Goal: Information Seeking & Learning: Learn about a topic

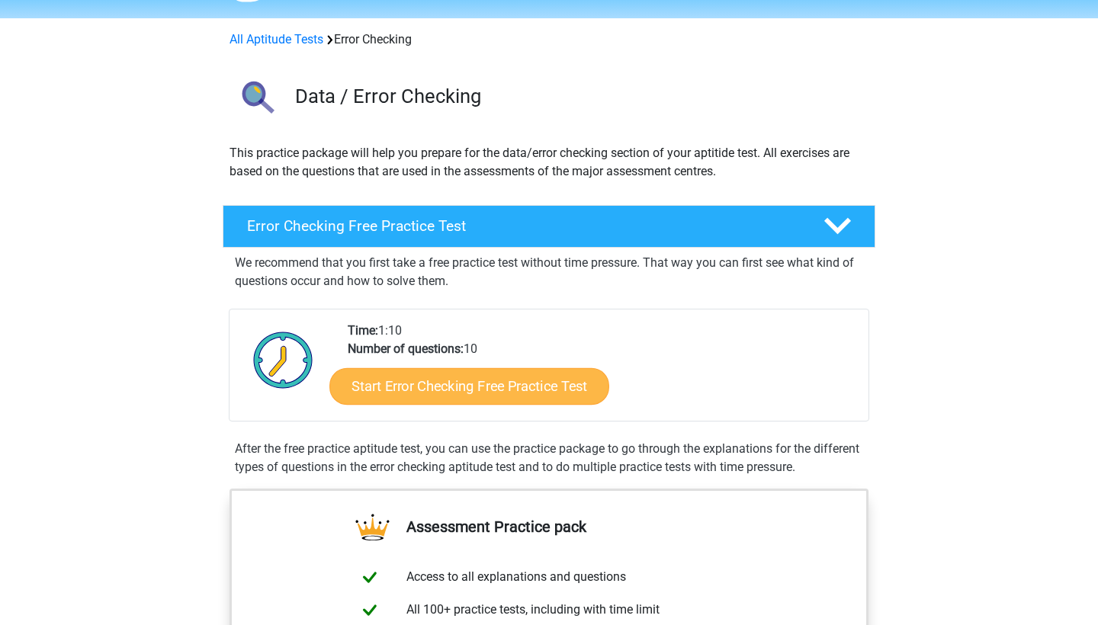
scroll to position [68, 0]
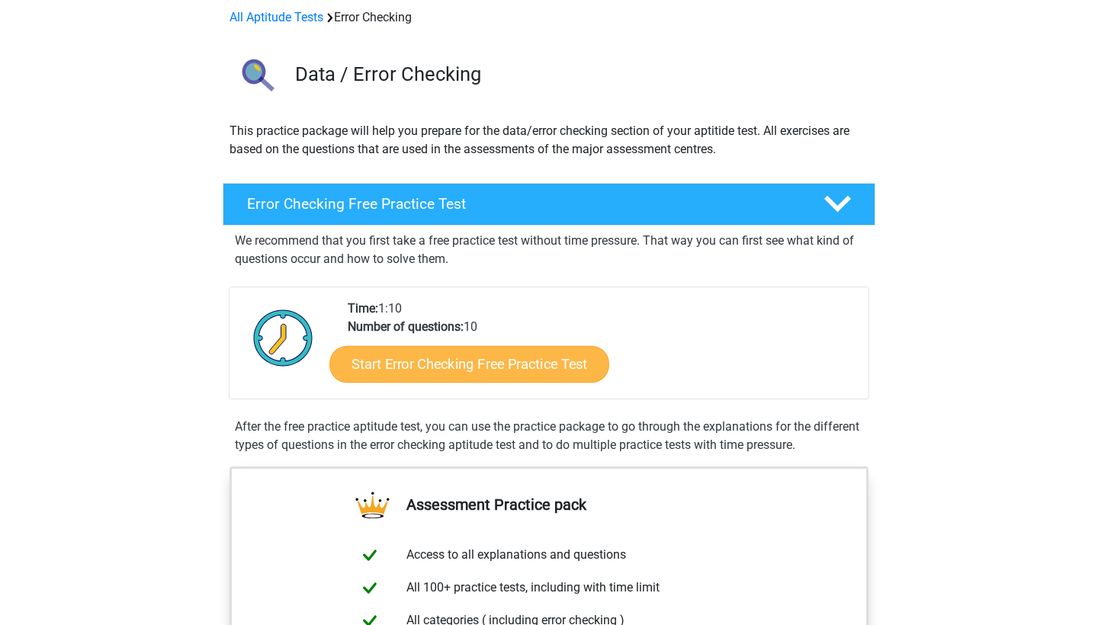
click at [462, 361] on link "Start Error Checking Free Practice Test" at bounding box center [469, 364] width 280 height 37
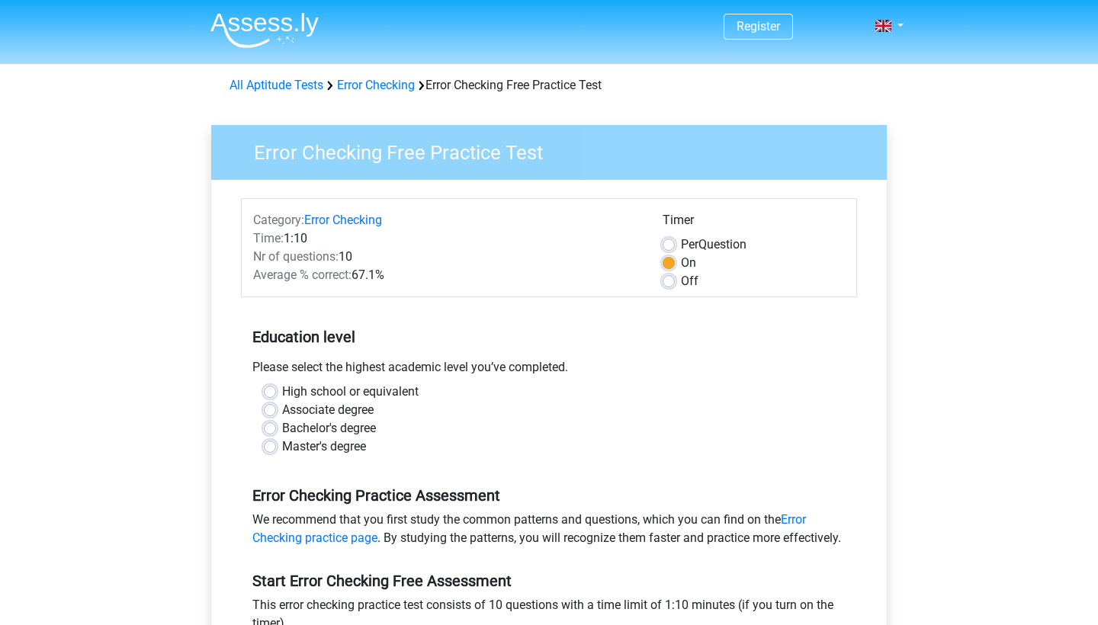
scroll to position [30, 0]
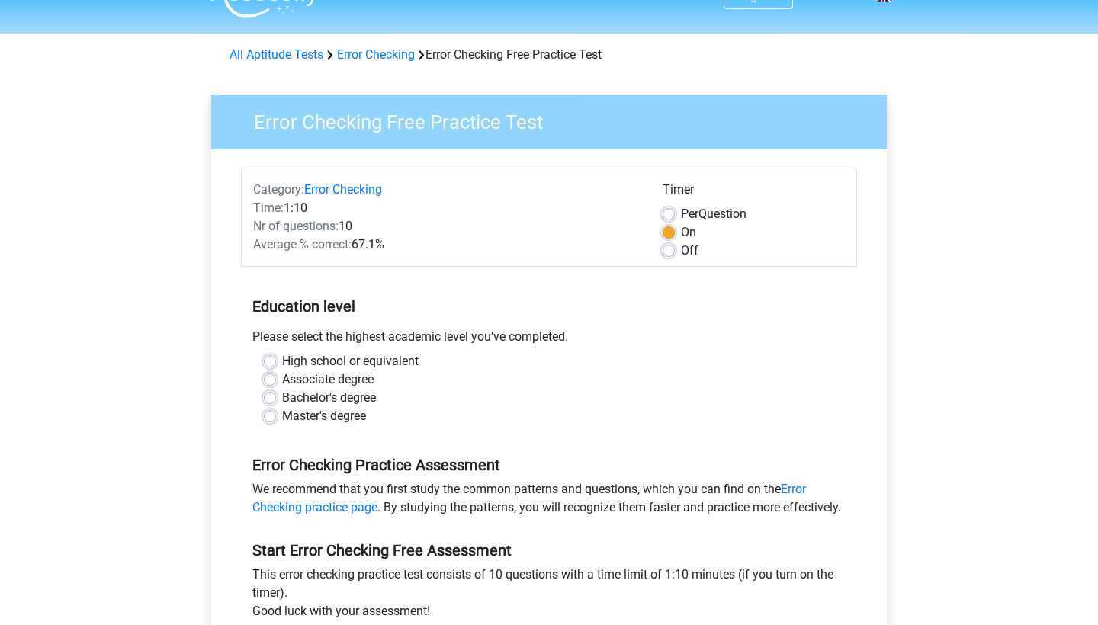
click at [305, 363] on label "High school or equivalent" at bounding box center [350, 361] width 136 height 18
click at [276, 363] on input "High school or equivalent" at bounding box center [270, 359] width 12 height 15
radio input "true"
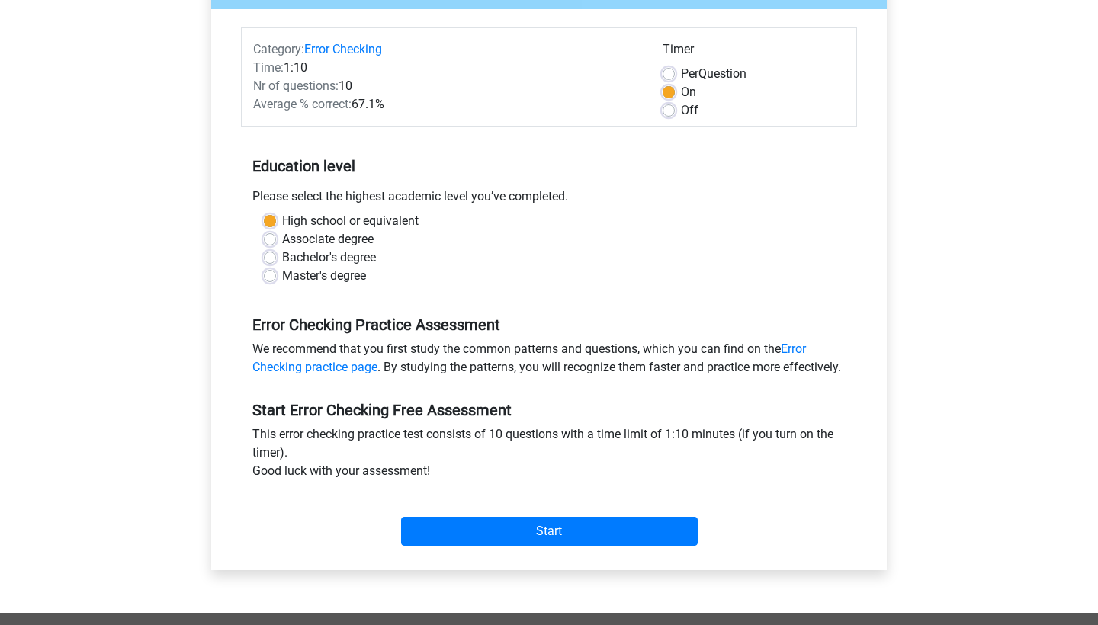
scroll to position [165, 0]
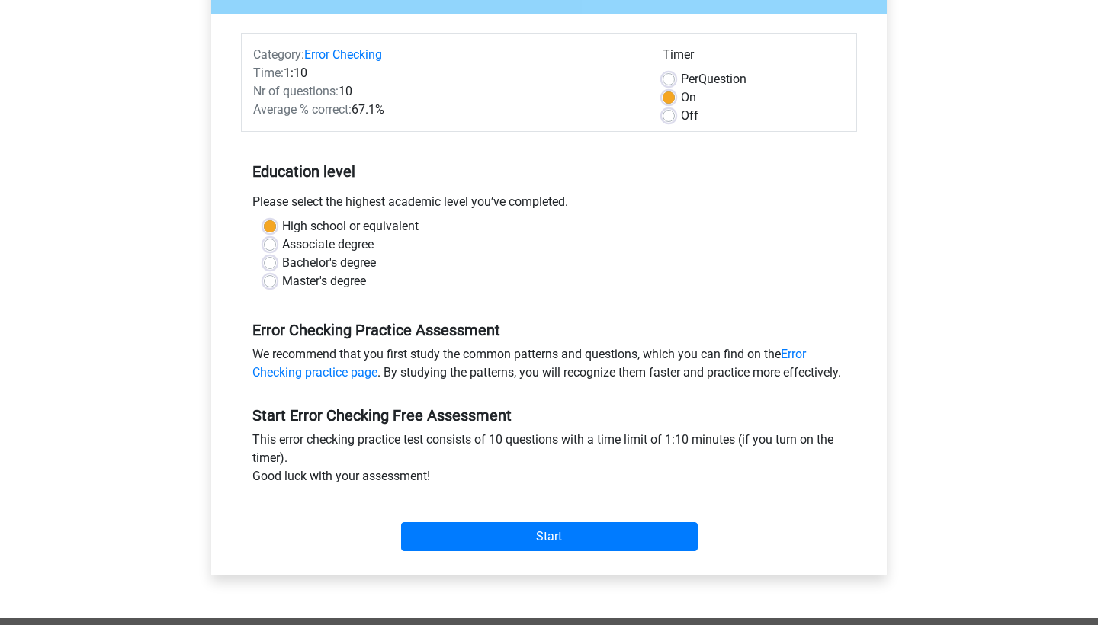
click at [681, 72] on span "Per" at bounding box center [690, 79] width 18 height 14
click at [675, 72] on input "Per Question" at bounding box center [668, 77] width 12 height 15
radio input "true"
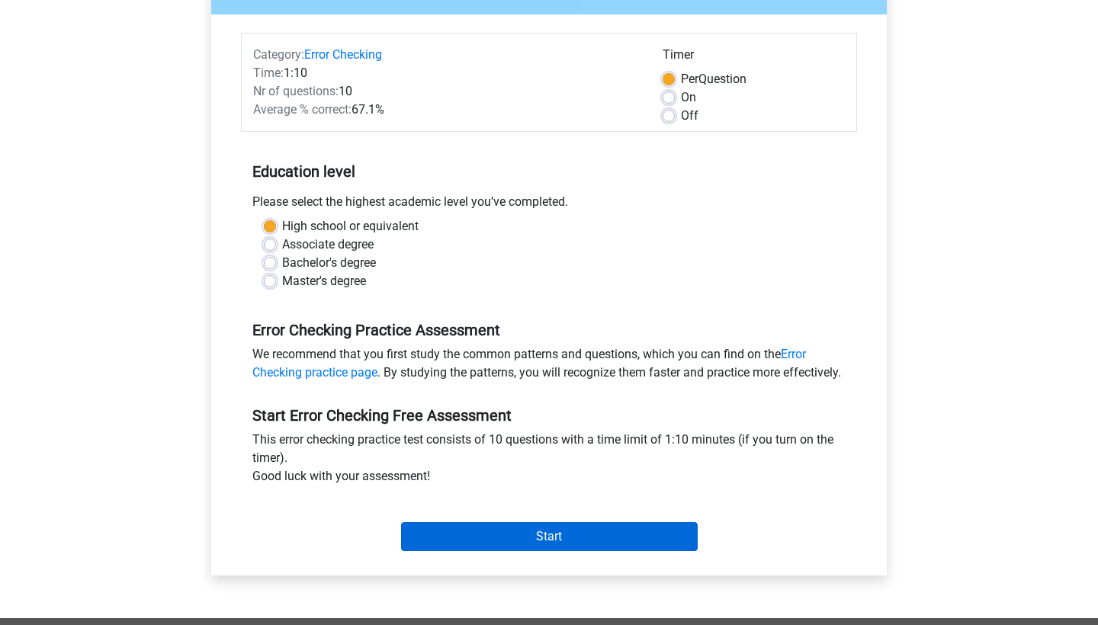
click at [522, 551] on input "Start" at bounding box center [549, 536] width 297 height 29
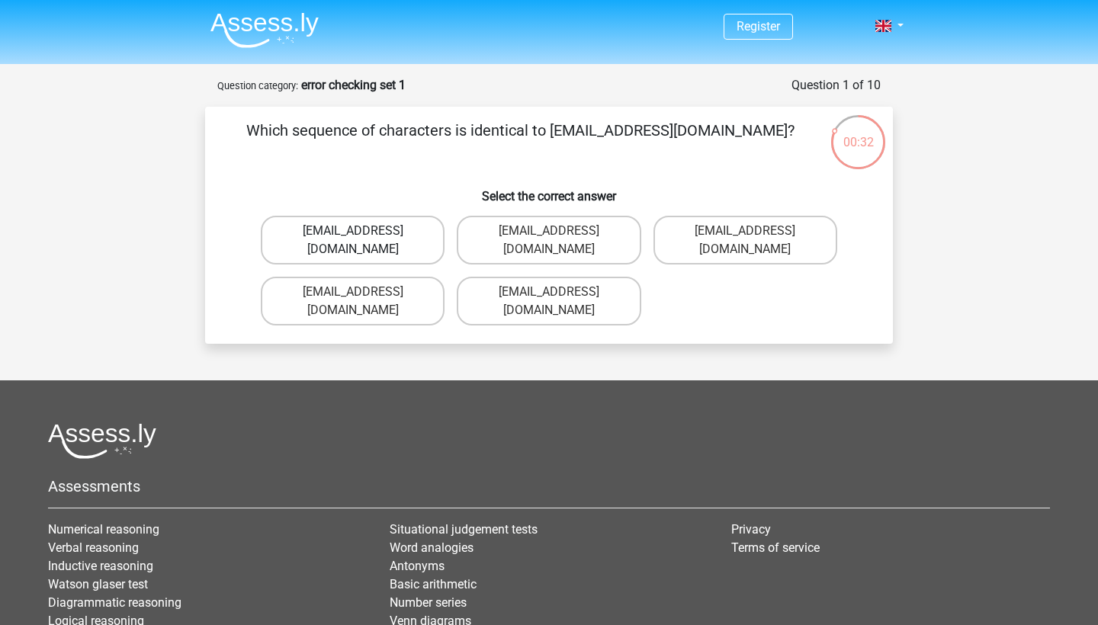
click at [380, 228] on label "Evie_Meade@jointmail.com.uk" at bounding box center [353, 240] width 184 height 49
click at [363, 231] on input "Evie_Meade@jointmail.com.uk" at bounding box center [358, 236] width 10 height 10
radio input "true"
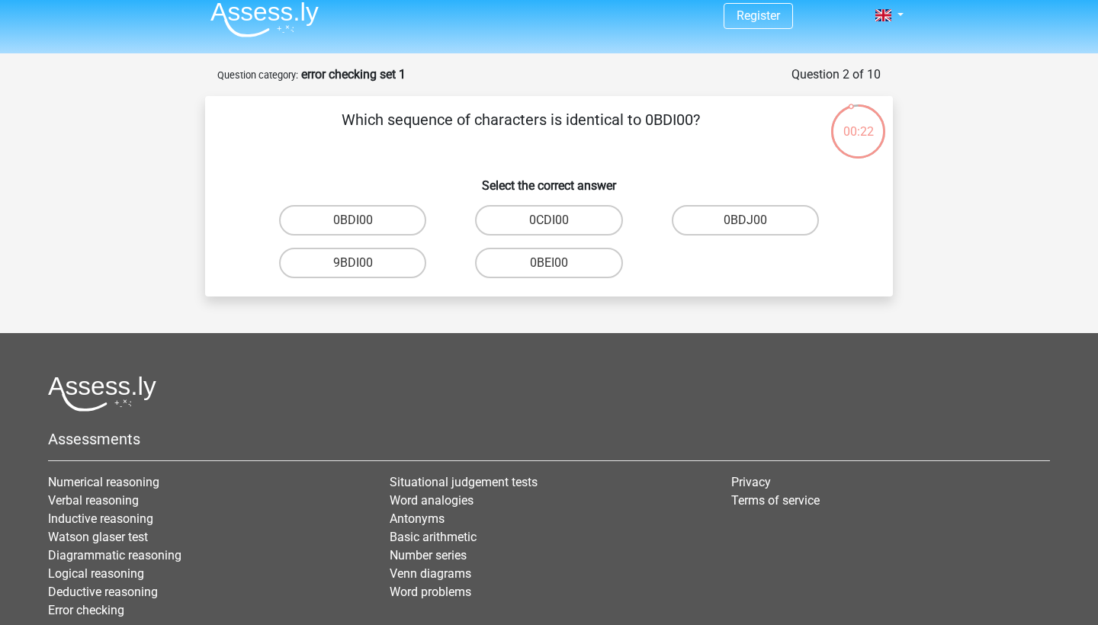
scroll to position [9, 0]
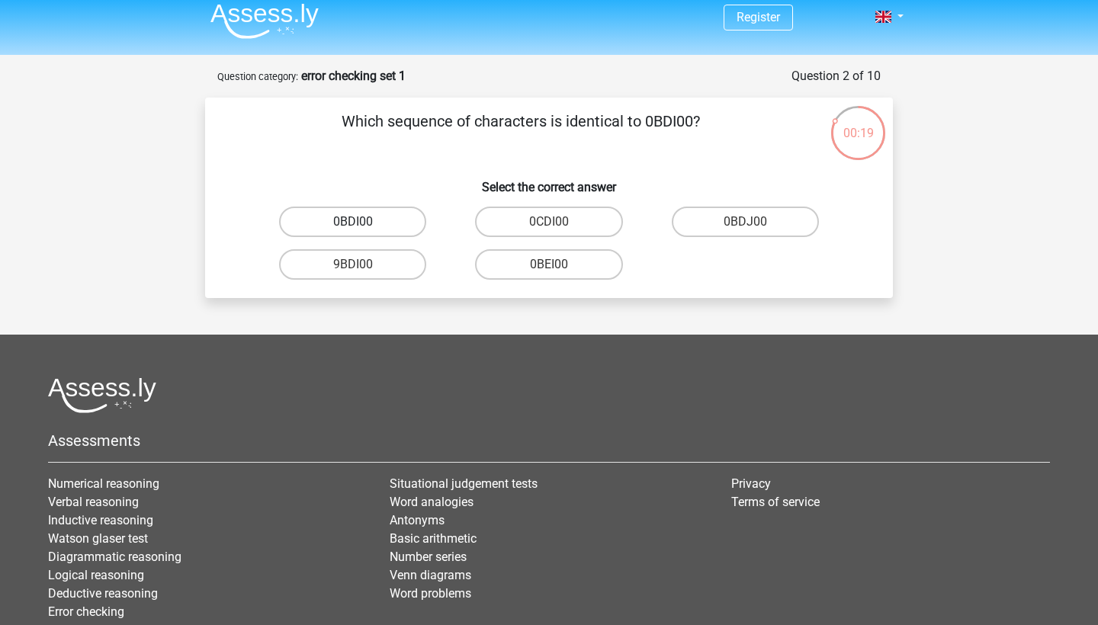
click at [370, 224] on label "0BDI00" at bounding box center [352, 222] width 147 height 30
click at [363, 224] on input "0BDI00" at bounding box center [358, 227] width 10 height 10
radio input "true"
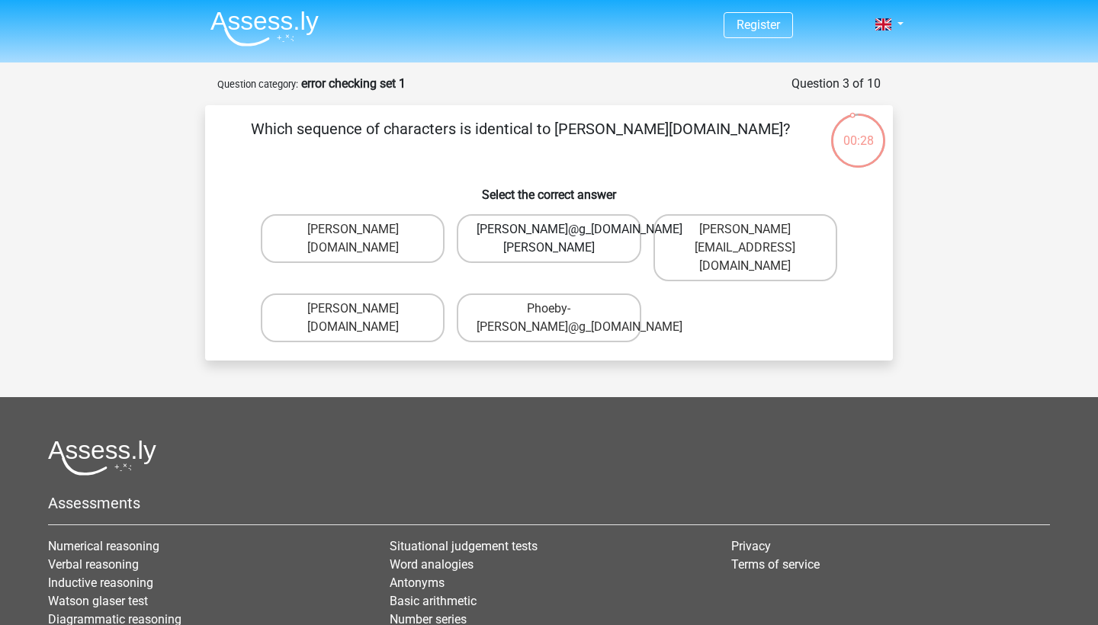
scroll to position [2, 0]
click at [387, 301] on label "Phoebe-Patterson@g_mail.gr" at bounding box center [353, 317] width 184 height 49
click at [363, 309] on input "Phoebe-Patterson@g_mail.gr" at bounding box center [358, 314] width 10 height 10
radio input "true"
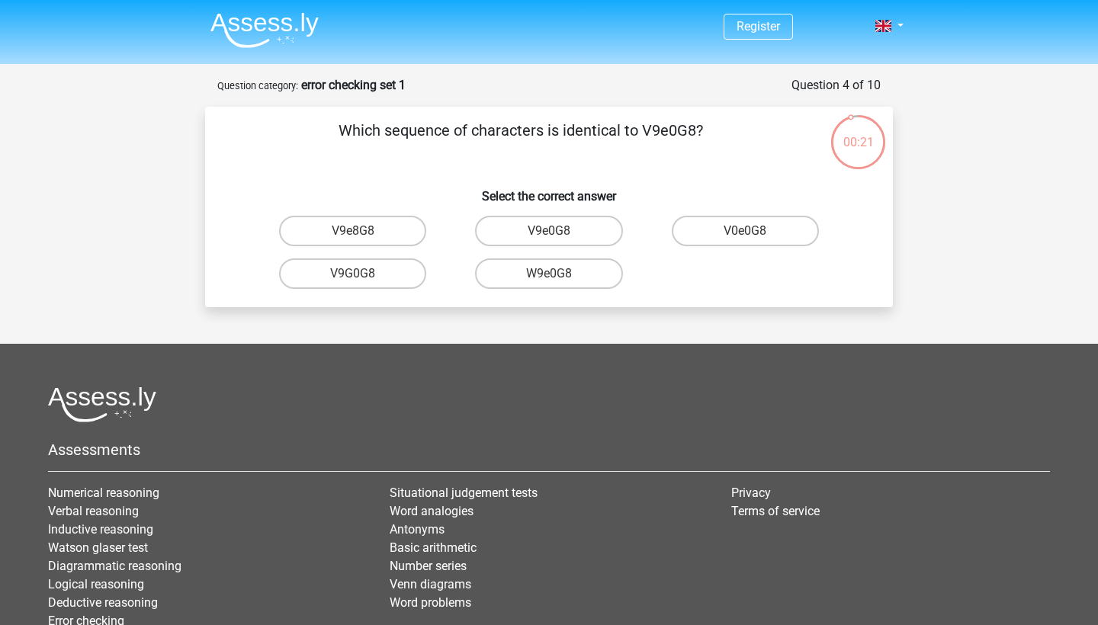
scroll to position [0, 0]
click at [528, 237] on label "V9e0G8" at bounding box center [548, 231] width 147 height 30
click at [549, 237] on input "V9e0G8" at bounding box center [554, 236] width 10 height 10
radio input "true"
click at [369, 278] on label "91051S" at bounding box center [352, 273] width 147 height 30
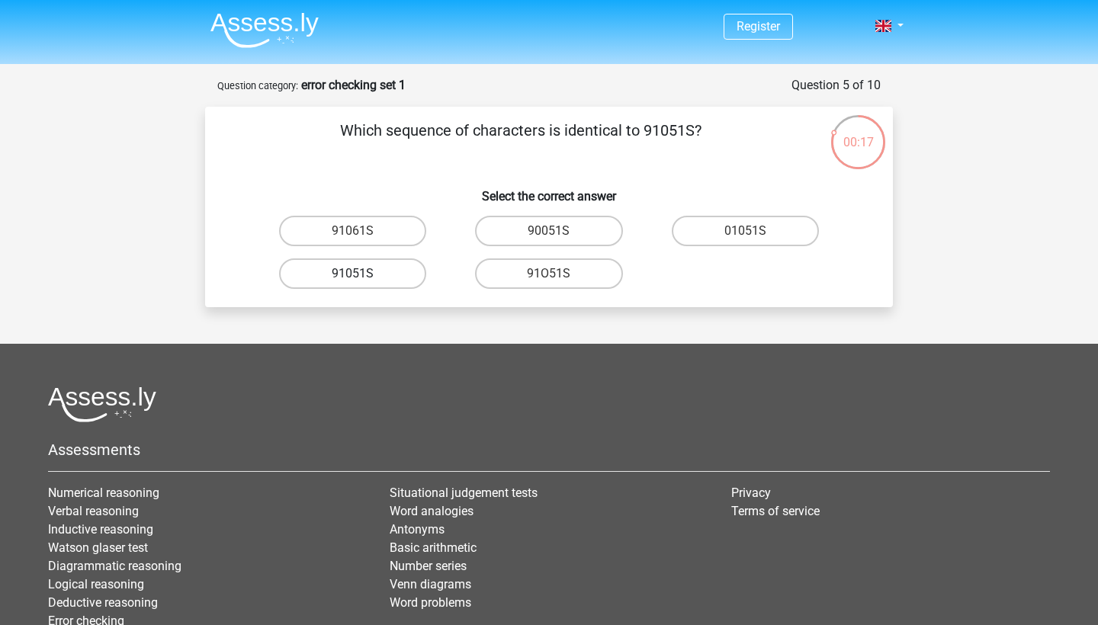
click at [363, 278] on input "91051S" at bounding box center [358, 279] width 10 height 10
radio input "true"
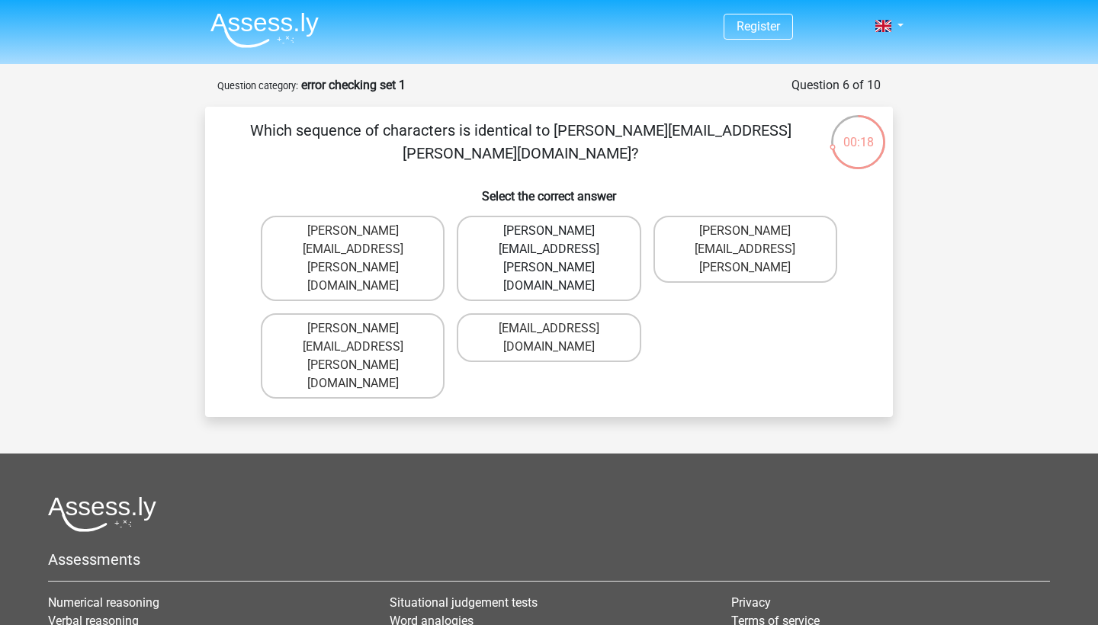
click at [589, 234] on label "Connor.Paterson@mailme.com" at bounding box center [549, 258] width 184 height 85
click at [559, 234] on input "Connor.Paterson@mailme.com" at bounding box center [554, 236] width 10 height 10
radio input "true"
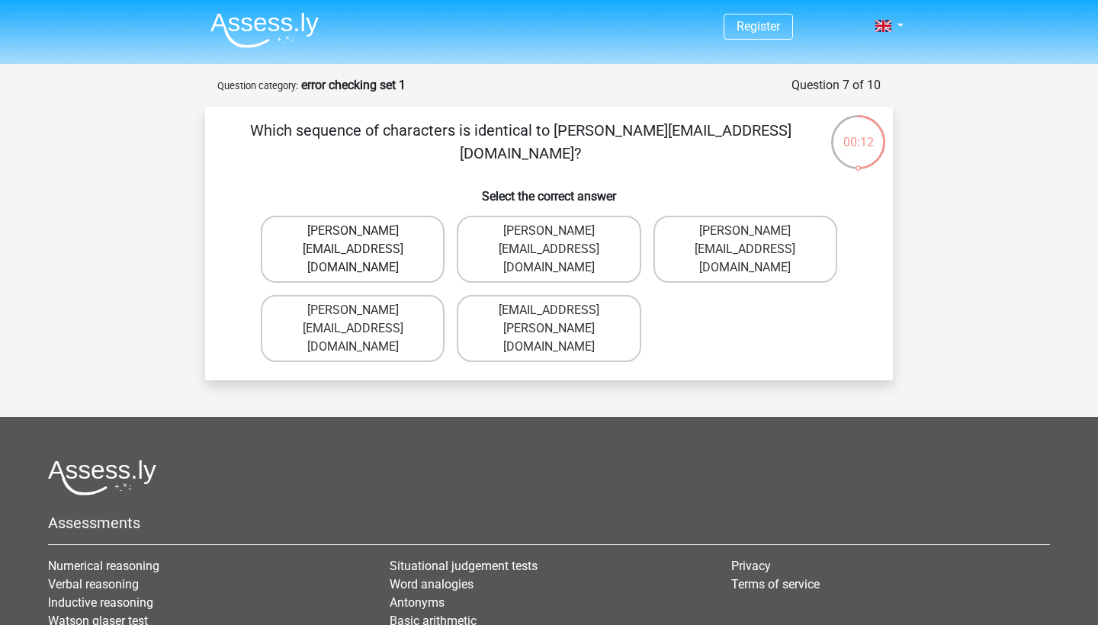
click at [384, 251] on label "Ava-Carroll@mailme.uk.com" at bounding box center [353, 249] width 184 height 67
click at [363, 241] on input "Ava-Carroll@mailme.uk.com" at bounding box center [358, 236] width 10 height 10
radio input "true"
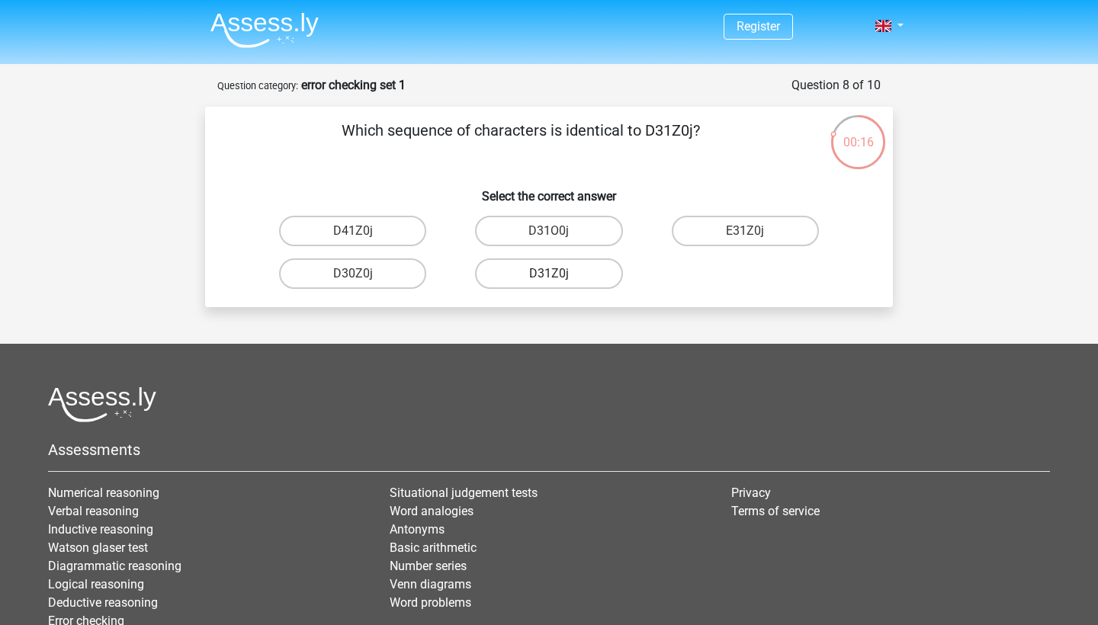
click at [565, 281] on label "D31Z0j" at bounding box center [548, 273] width 147 height 30
click at [559, 281] on input "D31Z0j" at bounding box center [554, 279] width 10 height 10
radio input "true"
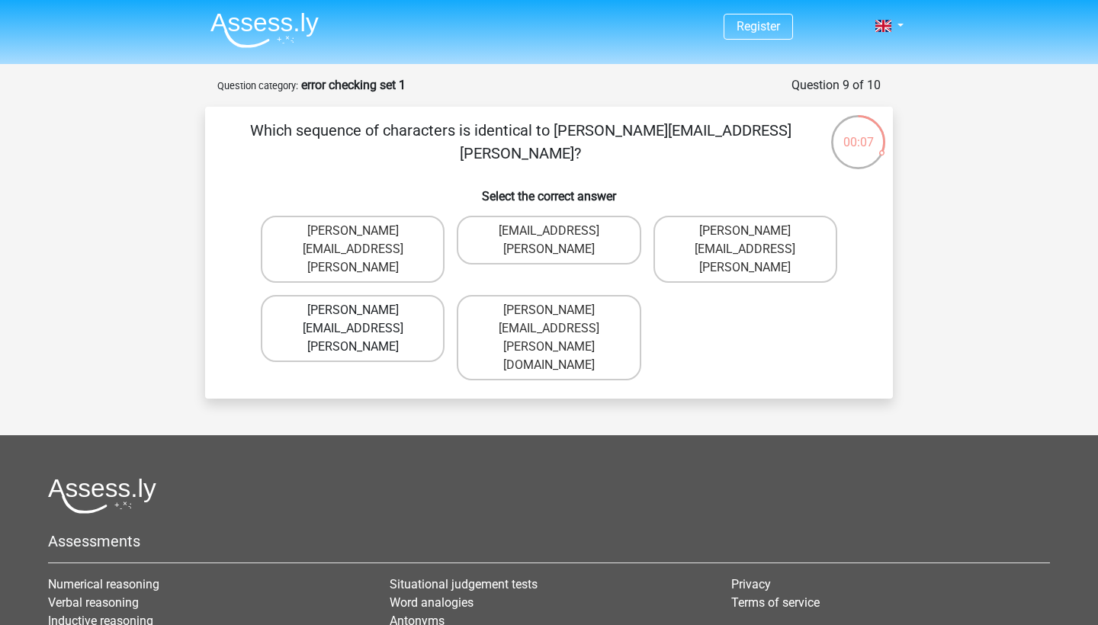
click at [393, 295] on label "Arthur.Bradley@mailme.coo" at bounding box center [353, 328] width 184 height 67
click at [363, 310] on input "Arthur.Bradley@mailme.coo" at bounding box center [358, 315] width 10 height 10
radio input "true"
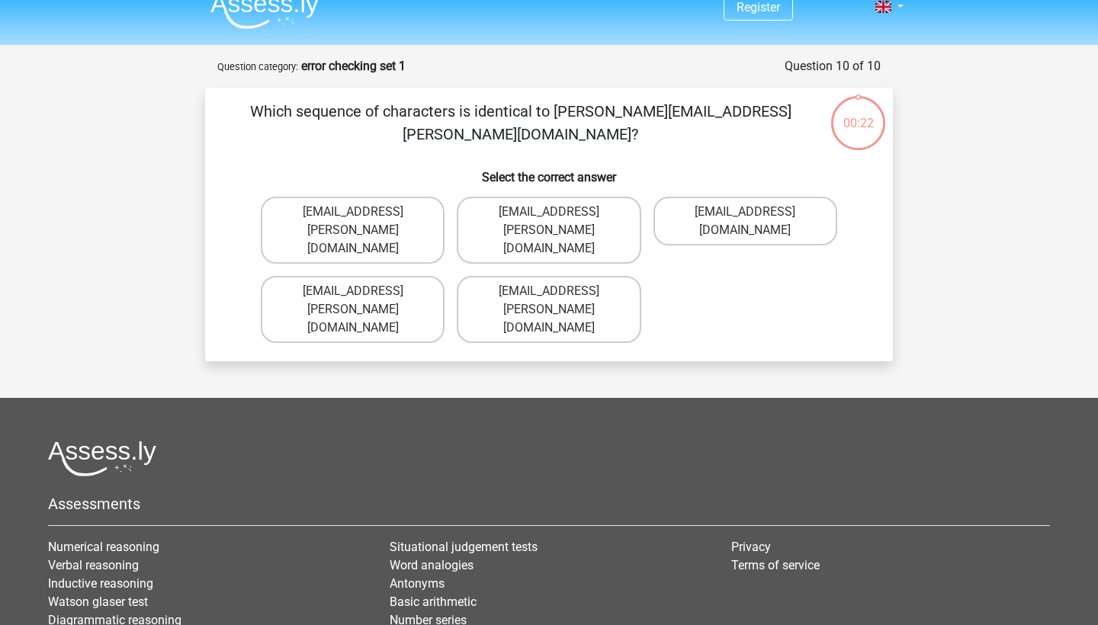
scroll to position [11, 0]
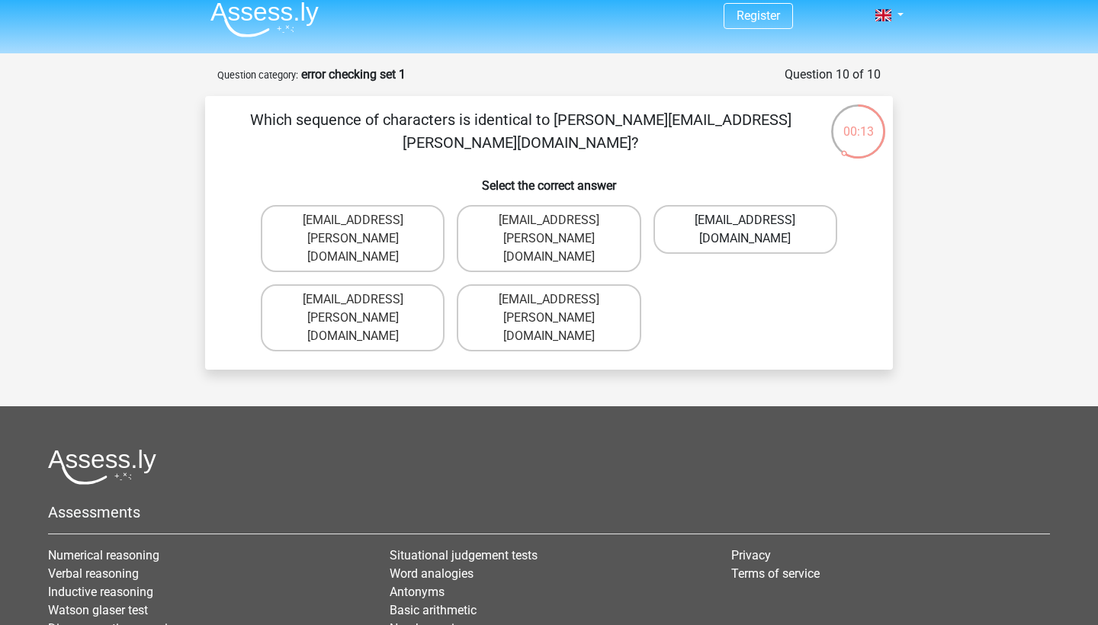
click at [767, 223] on label "Theo+Sadller@Gmail.uk.com" at bounding box center [745, 229] width 184 height 49
click at [755, 223] on input "Theo+Sadller@Gmail.uk.com" at bounding box center [750, 225] width 10 height 10
radio input "true"
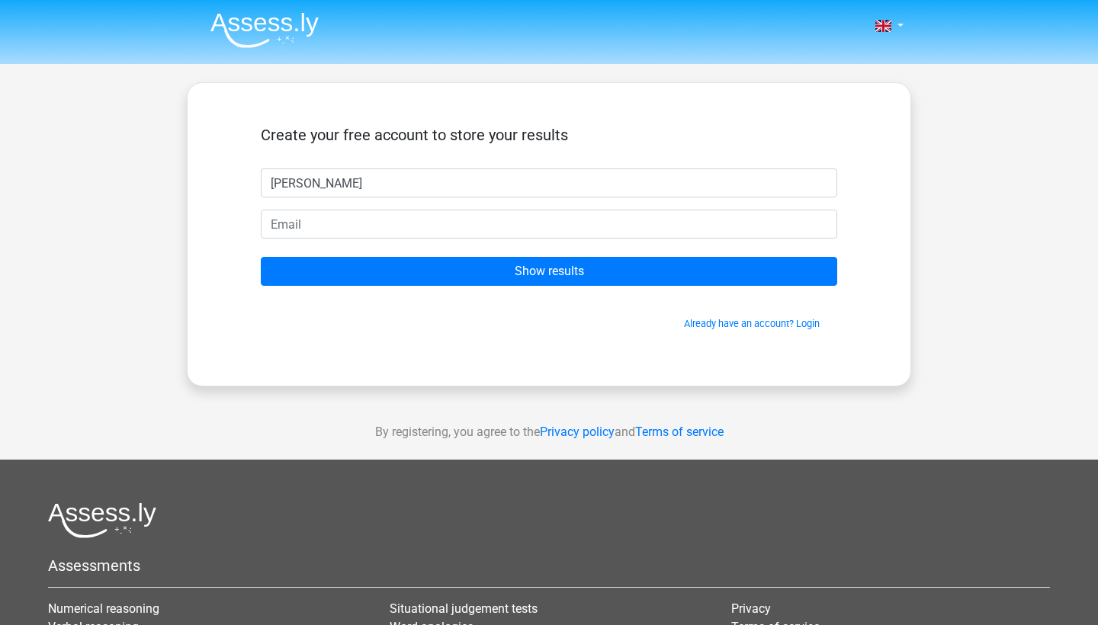
type input "[PERSON_NAME]"
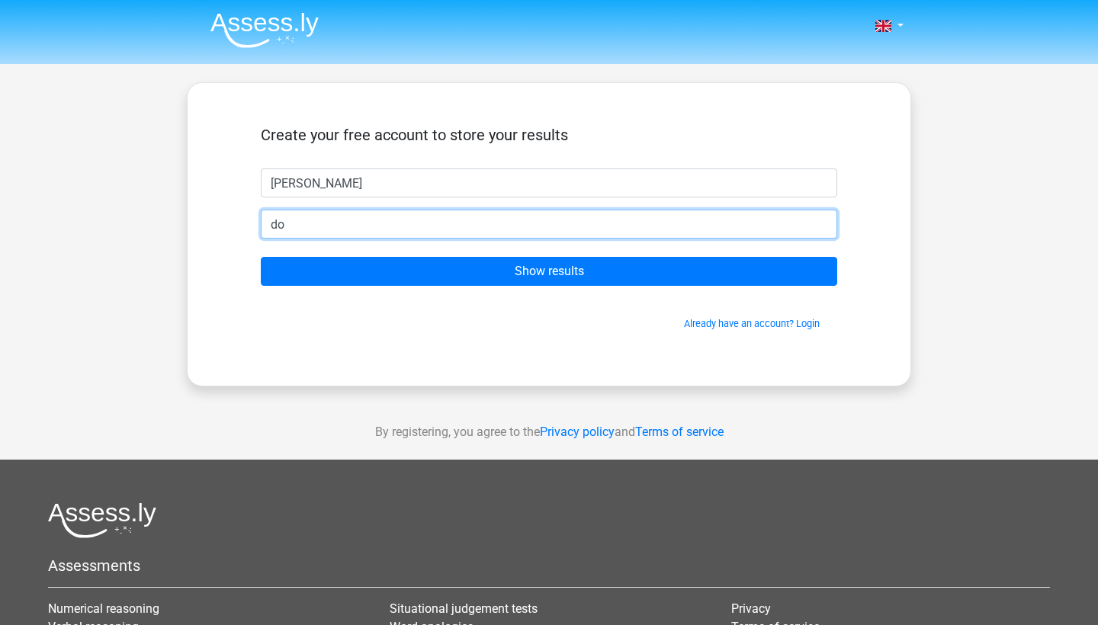
type input "d"
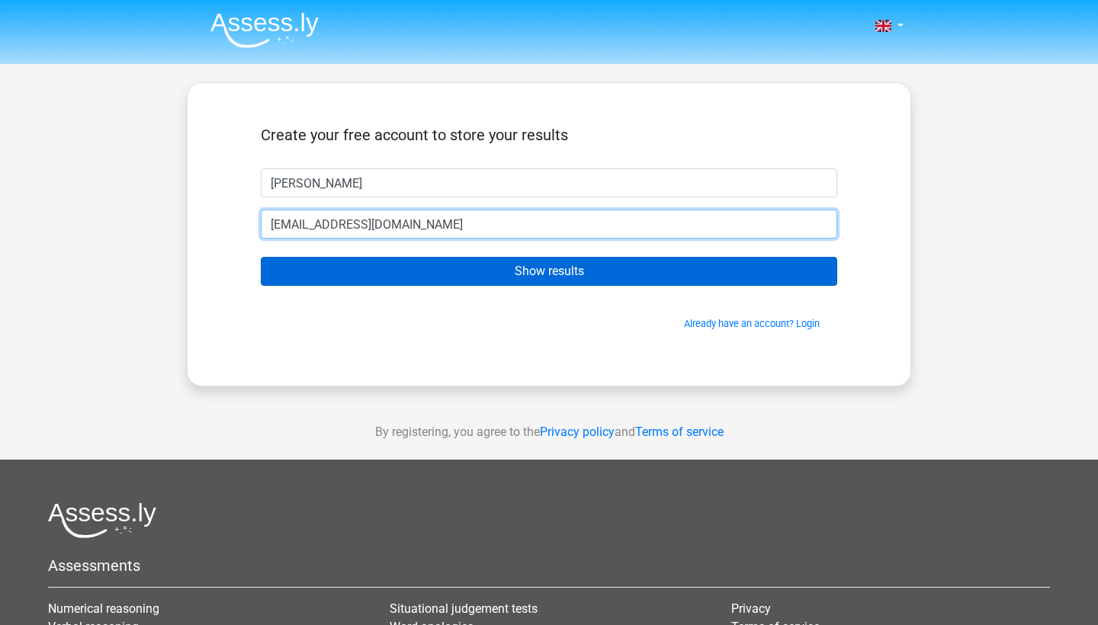
type input "[EMAIL_ADDRESS][DOMAIN_NAME]"
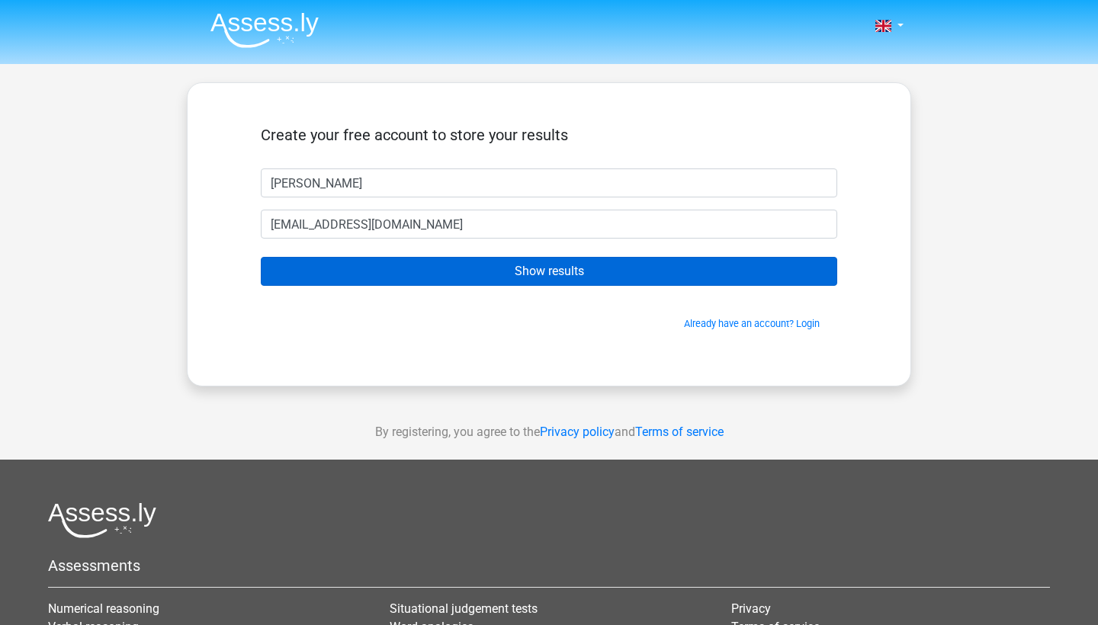
click at [411, 271] on input "Show results" at bounding box center [549, 271] width 576 height 29
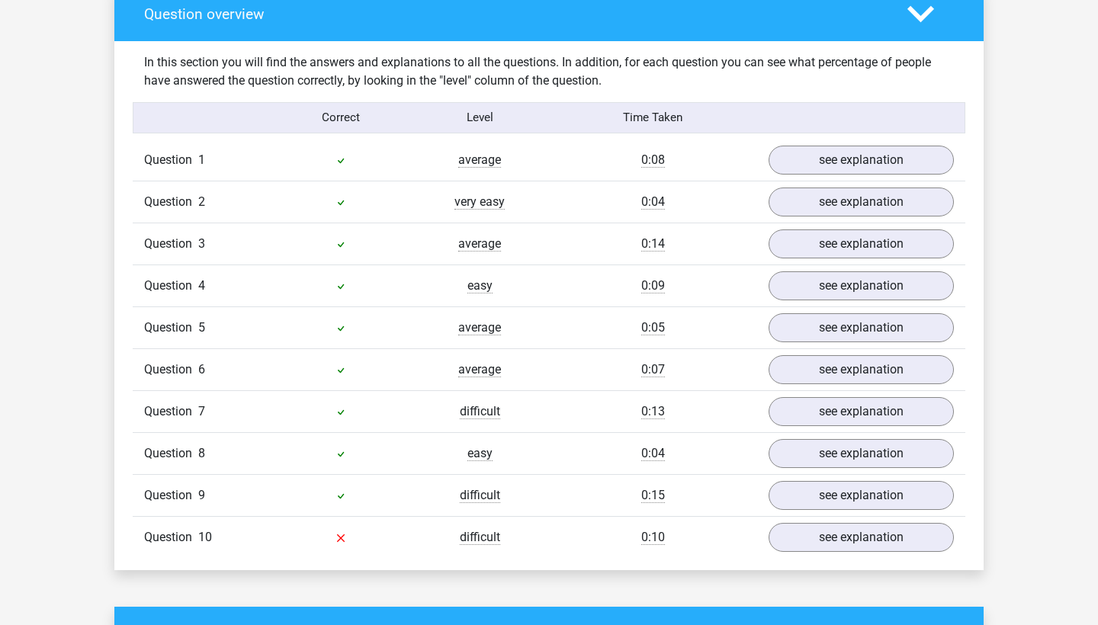
scroll to position [1159, 0]
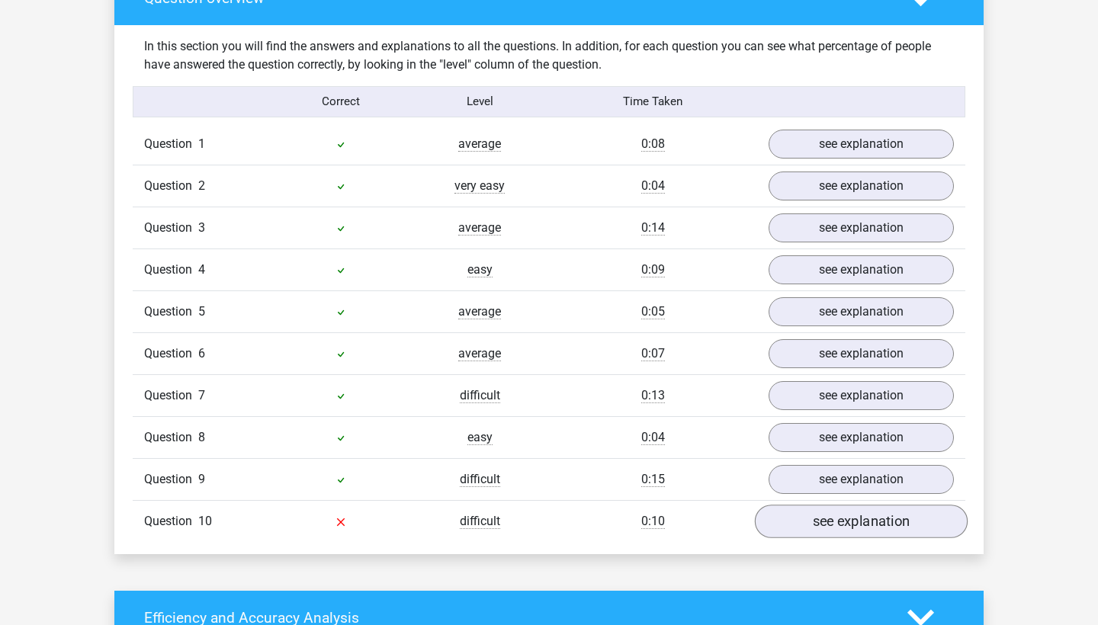
click at [880, 523] on link "see explanation" at bounding box center [861, 522] width 213 height 34
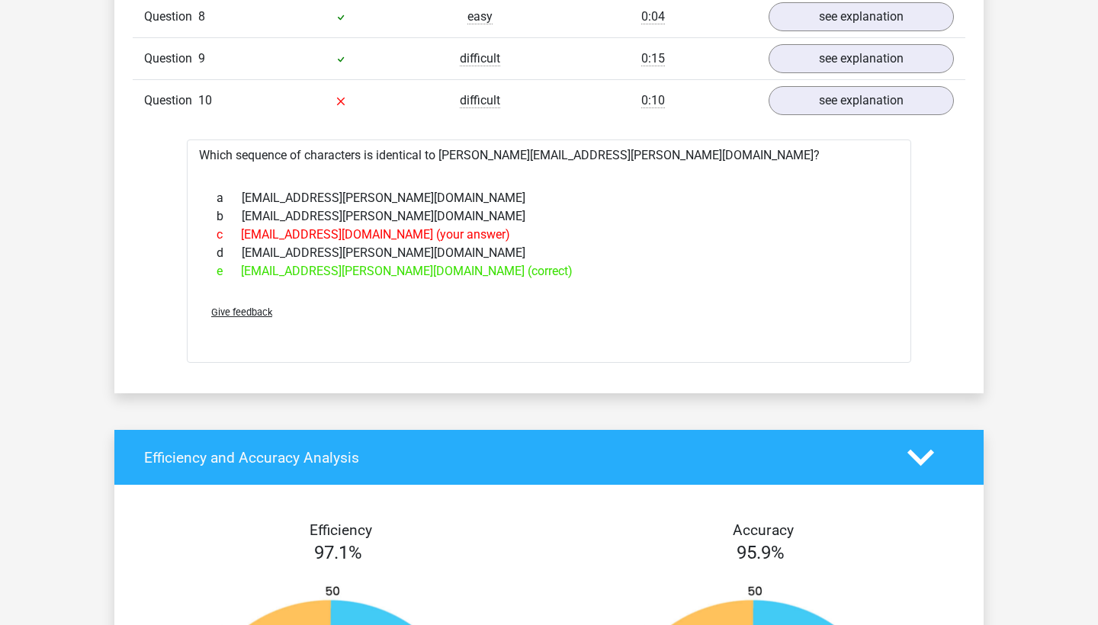
scroll to position [1578, 0]
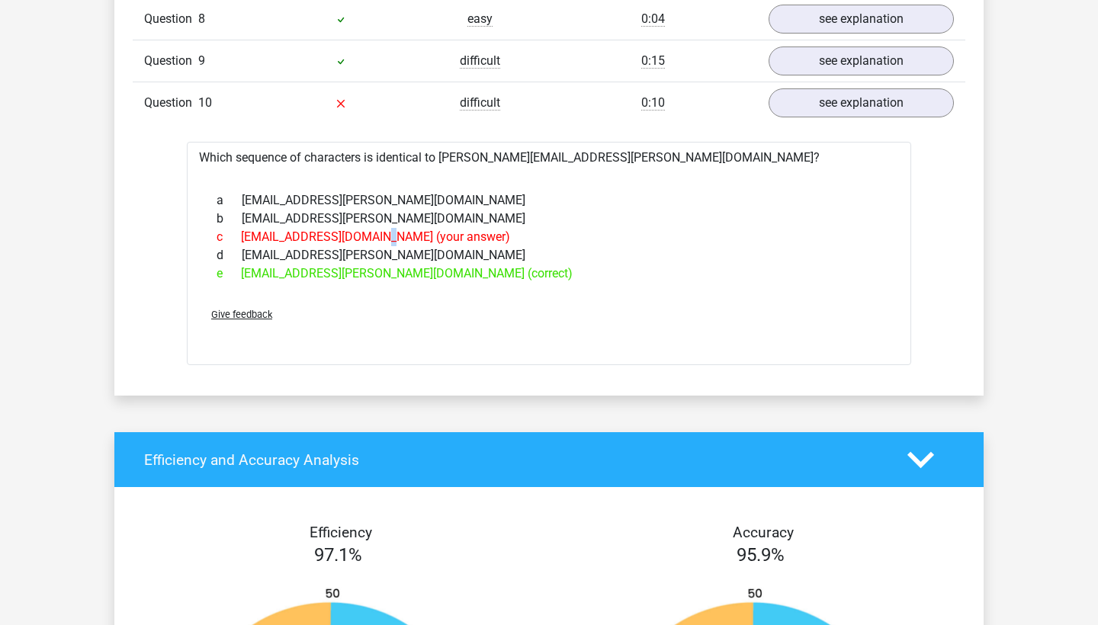
click at [300, 236] on div "c [EMAIL_ADDRESS][DOMAIN_NAME] (your answer)" at bounding box center [549, 237] width 688 height 18
click at [502, 255] on div "d [PERSON_NAME][EMAIL_ADDRESS][PERSON_NAME][DOMAIN_NAME]" at bounding box center [549, 255] width 688 height 18
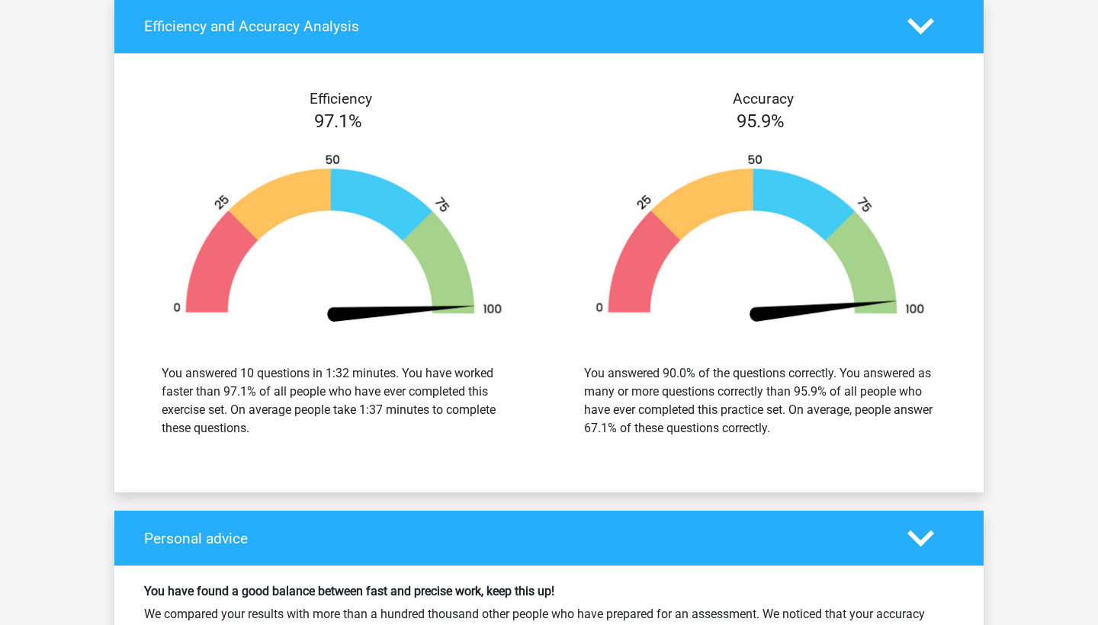
scroll to position [2008, 0]
